Goal: Check status: Check status

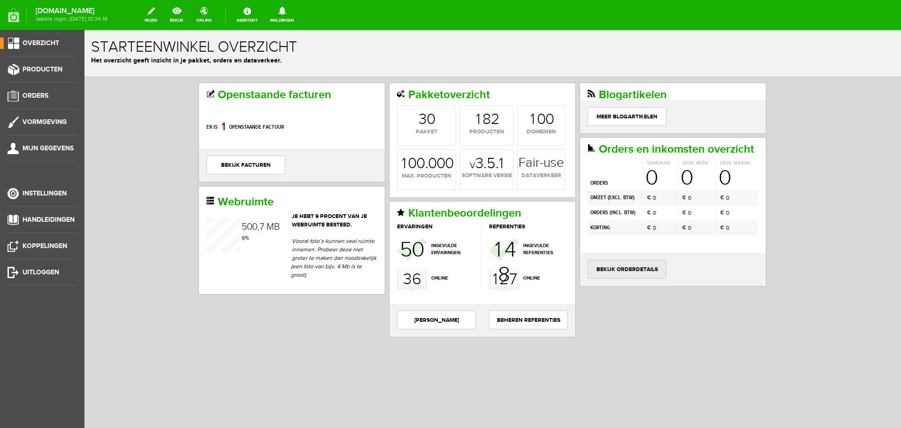
click at [622, 266] on link "bekijk orderdetails" at bounding box center [627, 269] width 79 height 19
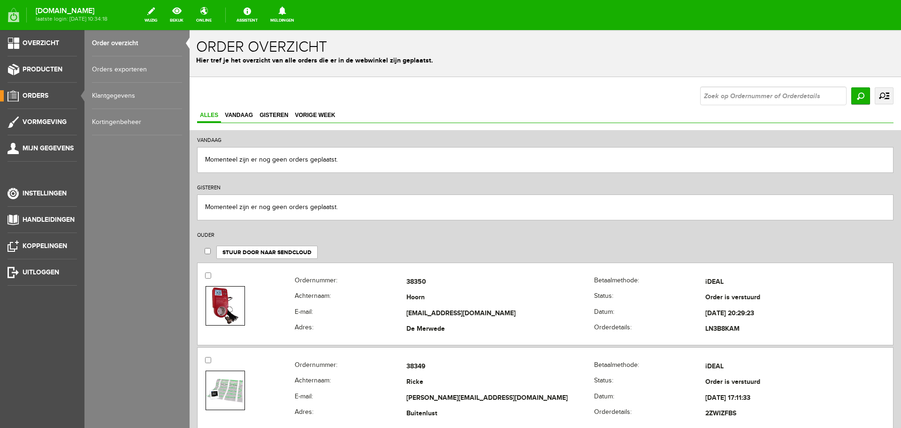
click at [877, 97] on link "uitgebreid zoeken" at bounding box center [884, 95] width 19 height 17
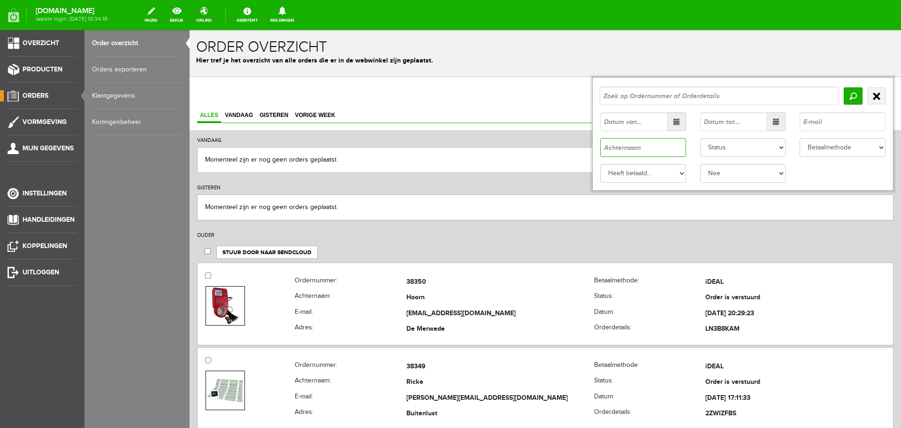
click at [603, 147] on input "text" at bounding box center [643, 147] width 86 height 19
click at [804, 120] on input "text" at bounding box center [843, 121] width 86 height 19
click at [830, 120] on input "ricointernialdesign" at bounding box center [843, 121] width 86 height 19
click at [829, 123] on input "ricointernialdesign" at bounding box center [843, 121] width 86 height 19
click at [823, 121] on input "ricointernialdesign" at bounding box center [843, 121] width 86 height 19
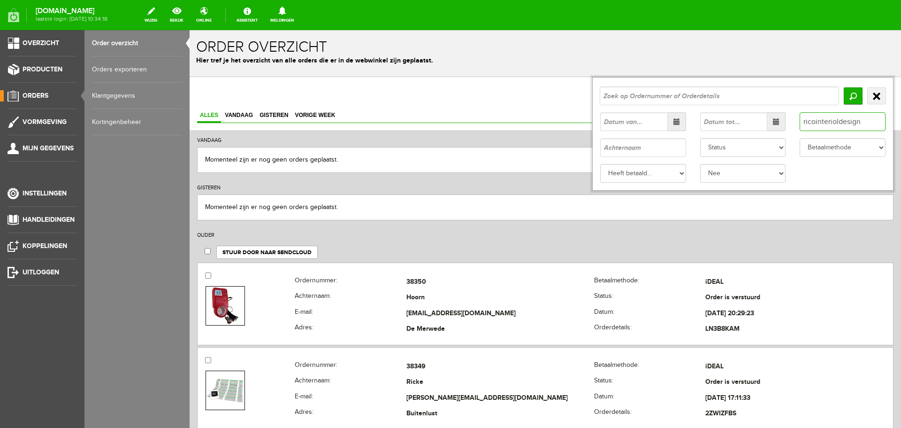
click at [855, 122] on input "ricointerioldesign" at bounding box center [843, 121] width 86 height 19
click at [841, 121] on input "[EMAIL_ADDRESS][DOMAIN_NAME]" at bounding box center [843, 121] width 86 height 19
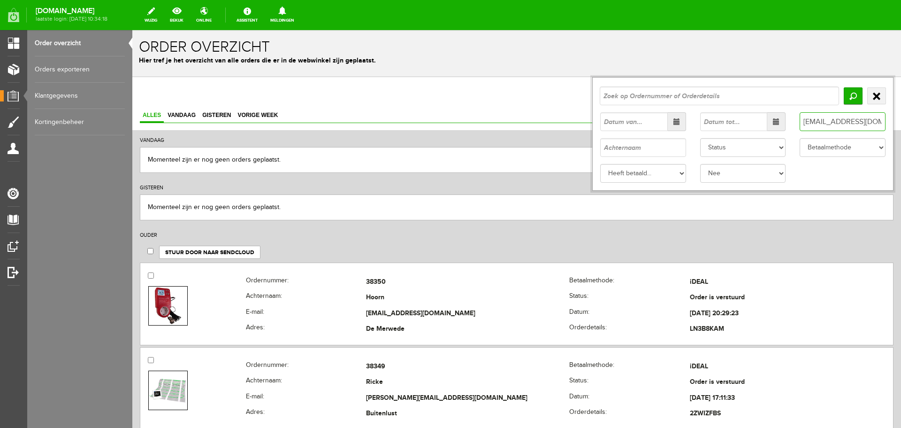
type input "[EMAIL_ADDRESS][DOMAIN_NAME]"
click at [846, 91] on input "Zoeken" at bounding box center [853, 95] width 19 height 17
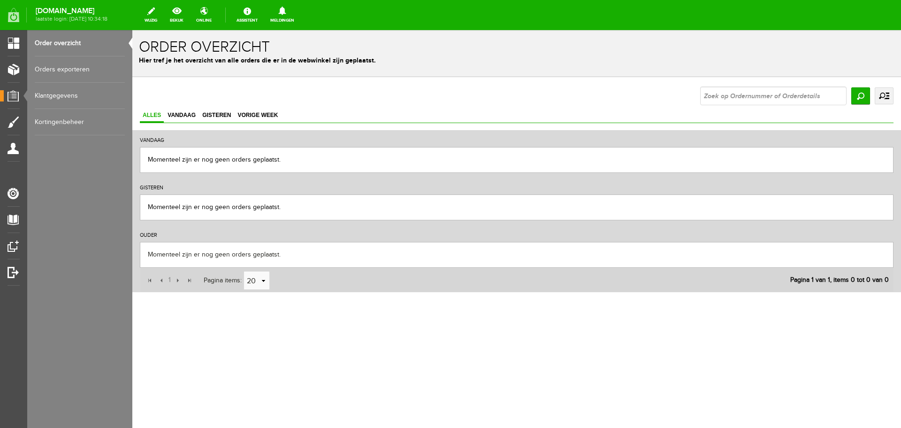
click at [887, 95] on link "uitgebreid zoeken" at bounding box center [884, 95] width 19 height 17
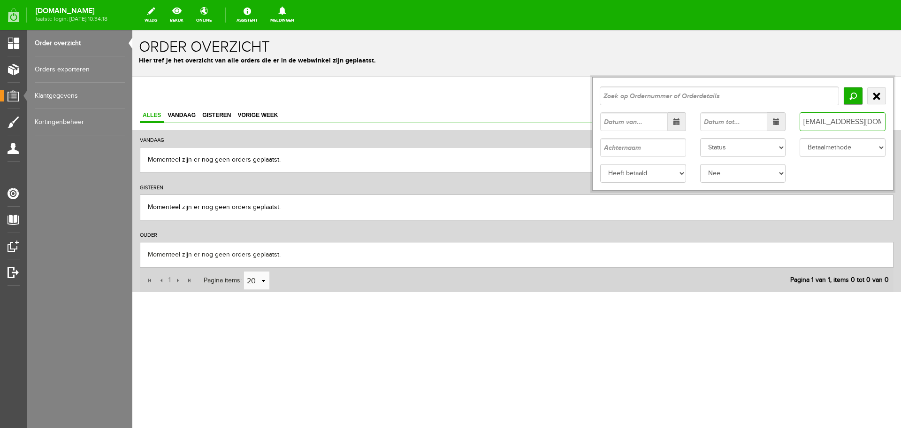
click at [838, 122] on input "[EMAIL_ADDRESS][DOMAIN_NAME]" at bounding box center [843, 121] width 86 height 19
paste input "interior design"
click at [860, 122] on input "info@ricointerior [DOMAIN_NAME]" at bounding box center [843, 121] width 86 height 19
type input "[EMAIL_ADDRESS][DOMAIN_NAME]"
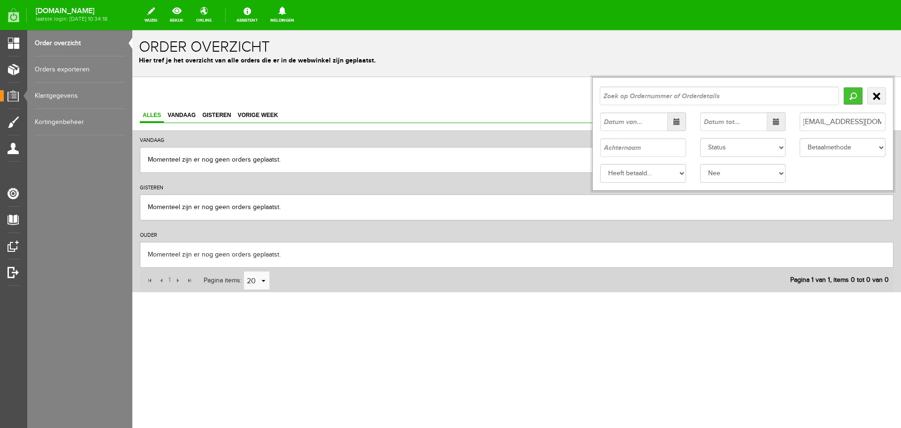
scroll to position [0, 0]
click at [854, 94] on input "Zoeken" at bounding box center [853, 95] width 19 height 17
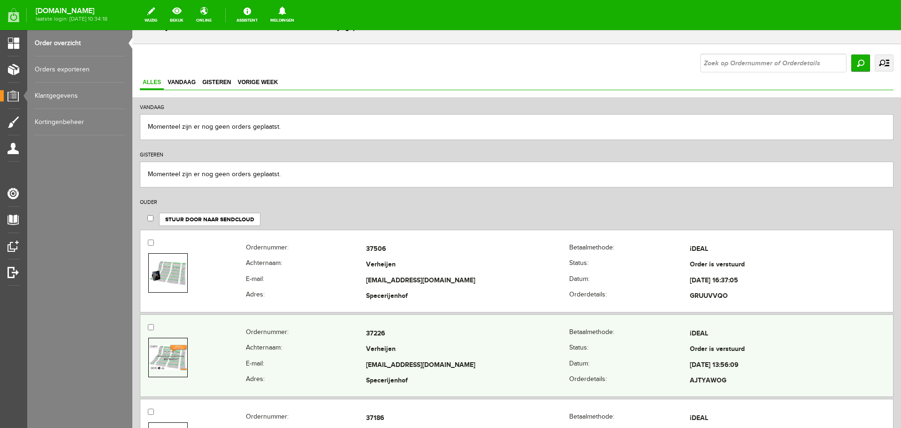
scroll to position [47, 0]
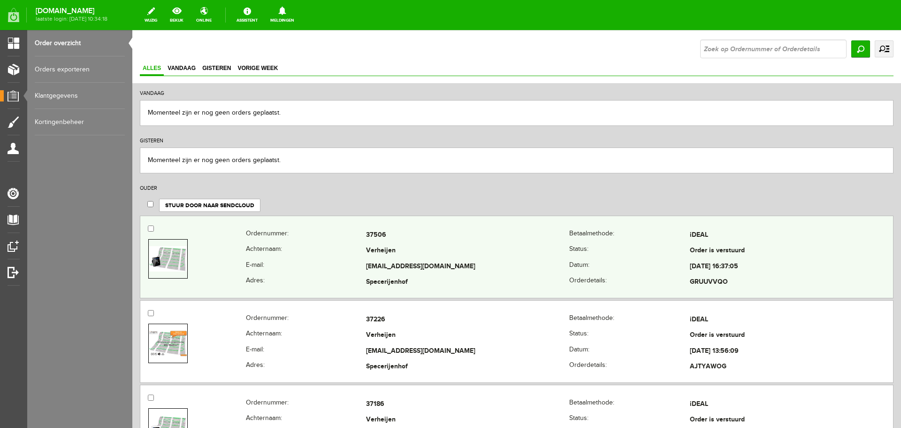
click at [410, 249] on td "Verheijen" at bounding box center [467, 251] width 203 height 16
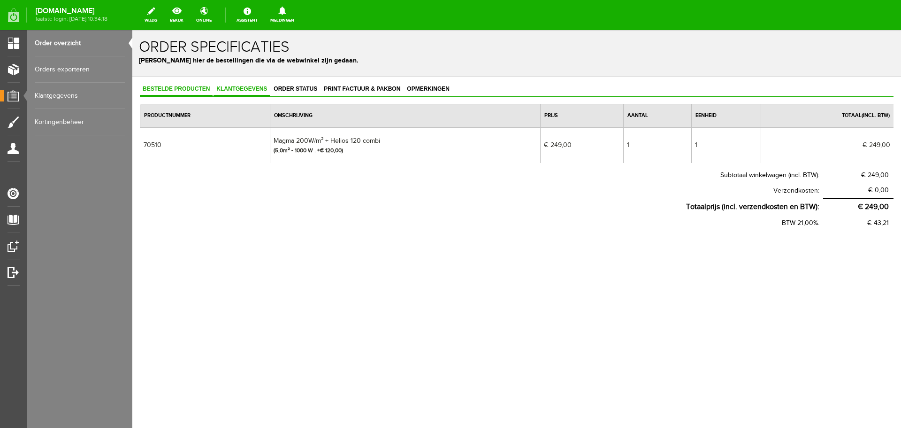
click at [238, 89] on span "Klantgegevens" at bounding box center [242, 88] width 56 height 7
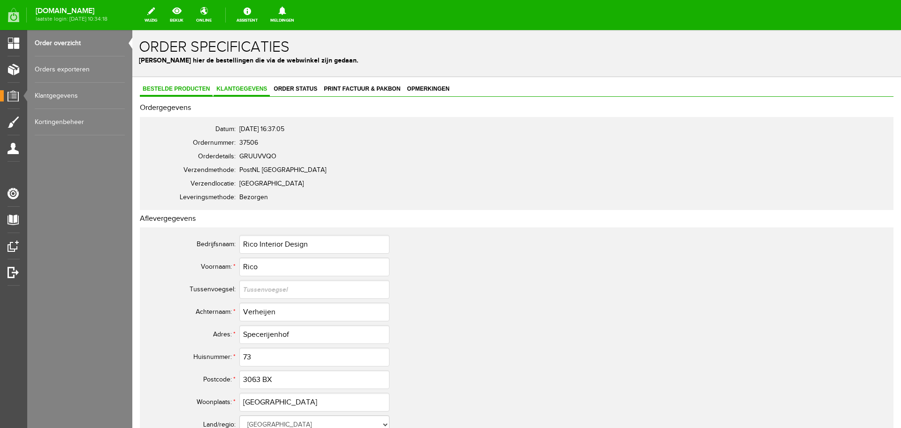
click at [178, 89] on span "Bestelde producten" at bounding box center [176, 88] width 73 height 7
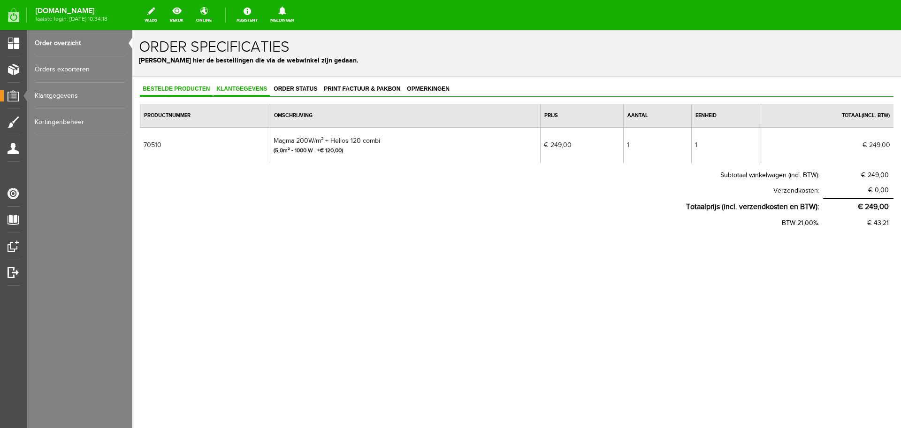
click at [246, 94] on link "Klantgegevens" at bounding box center [242, 90] width 56 height 14
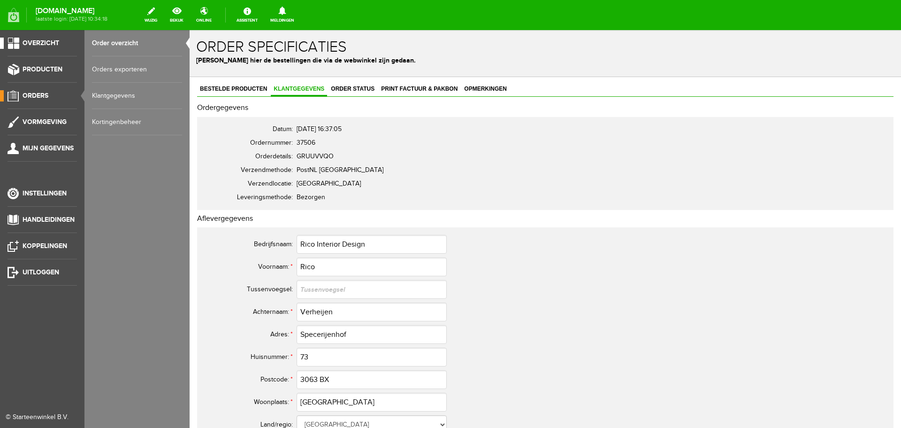
click at [17, 39] on link "Overzicht" at bounding box center [38, 43] width 77 height 11
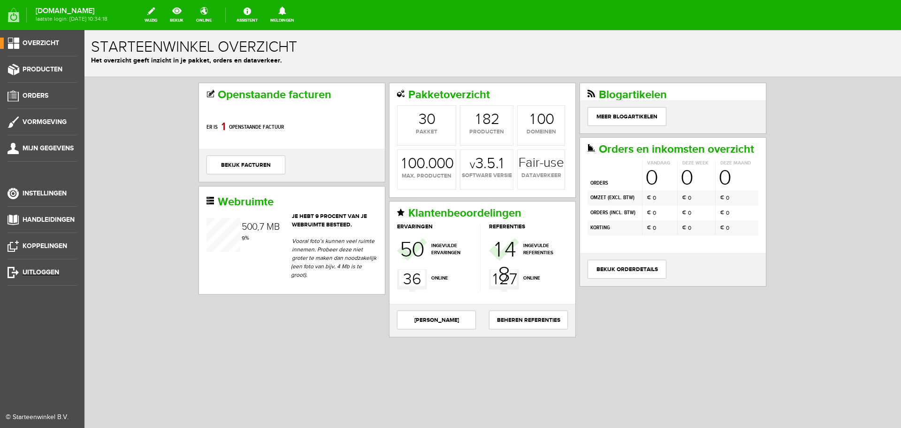
drag, startPoint x: 46, startPoint y: 269, endPoint x: 485, endPoint y: 31, distance: 499.5
click at [46, 269] on span "Uitloggen" at bounding box center [41, 272] width 37 height 8
